Goal: Navigation & Orientation: Find specific page/section

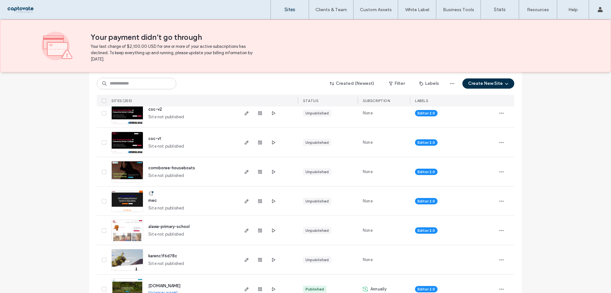
scroll to position [96, 0]
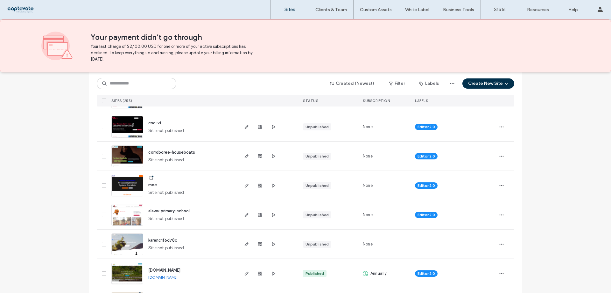
click at [163, 82] on input at bounding box center [137, 83] width 80 height 11
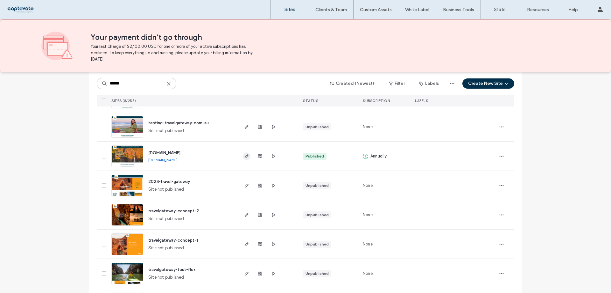
type input "******"
click at [246, 156] on icon "button" at bounding box center [246, 155] width 5 height 5
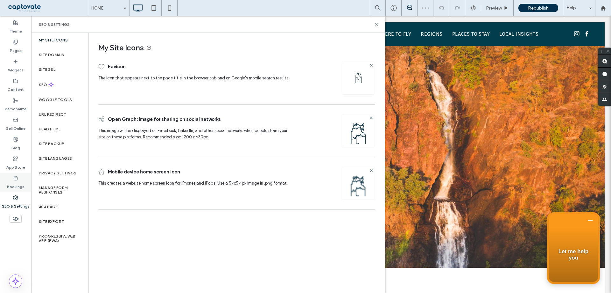
click at [17, 189] on label "Bookings" at bounding box center [16, 185] width 18 height 9
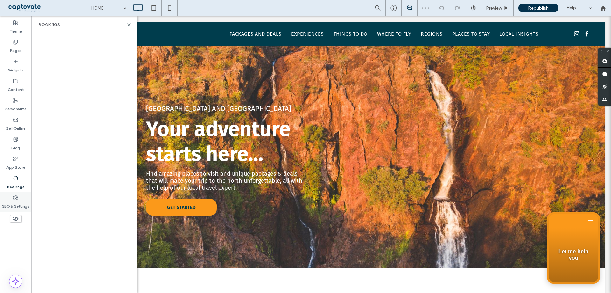
click at [18, 202] on label "SEO & Settings" at bounding box center [16, 204] width 28 height 9
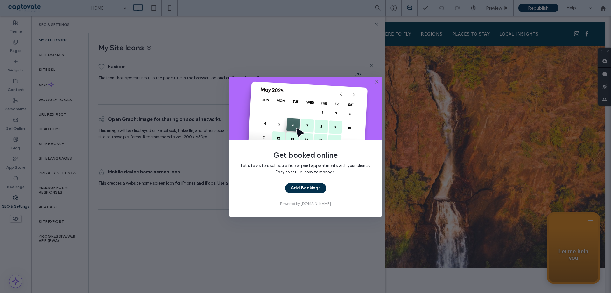
click at [377, 82] on icon at bounding box center [376, 81] width 5 height 5
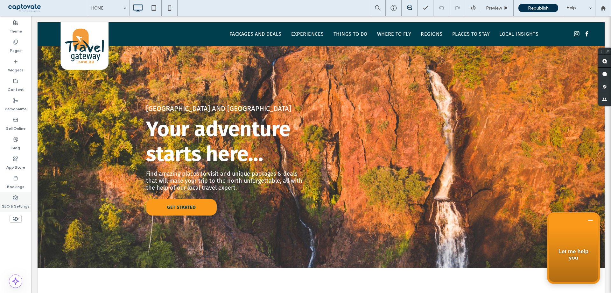
click at [19, 199] on div "SEO & Settings" at bounding box center [15, 201] width 31 height 19
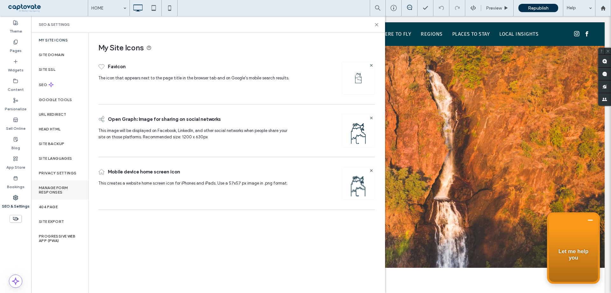
click at [68, 189] on label "Manage Form Responses" at bounding box center [60, 189] width 42 height 9
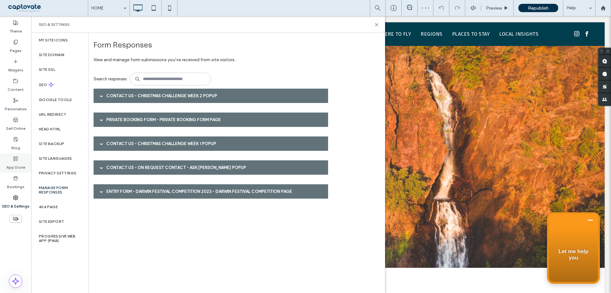
click at [18, 166] on label "App Store" at bounding box center [15, 165] width 19 height 9
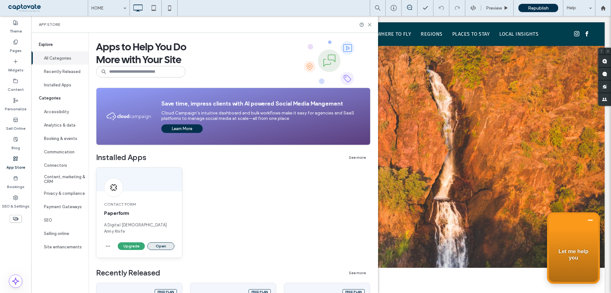
click at [169, 242] on button "Open" at bounding box center [160, 246] width 27 height 8
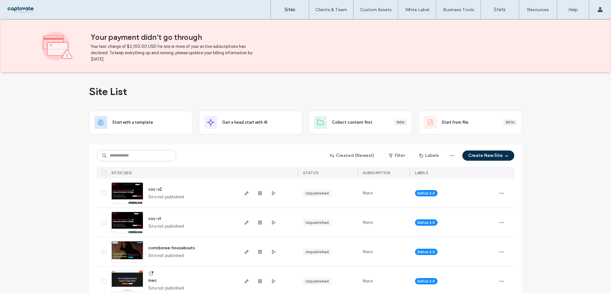
click at [154, 216] on span "csc-v1" at bounding box center [154, 218] width 13 height 5
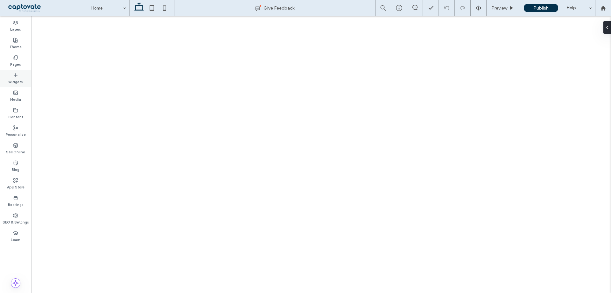
click at [16, 80] on label "Widgets" at bounding box center [15, 81] width 15 height 7
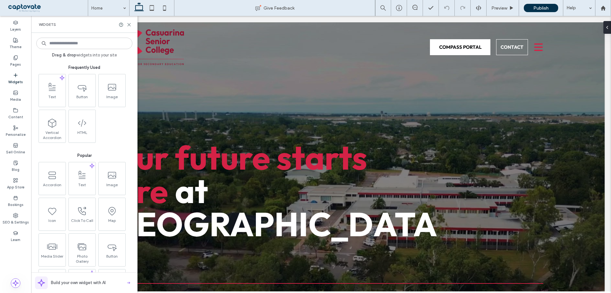
click at [72, 283] on span "Build your own widget with AI" at bounding box center [78, 282] width 55 height 6
